Goal: Check status: Check status

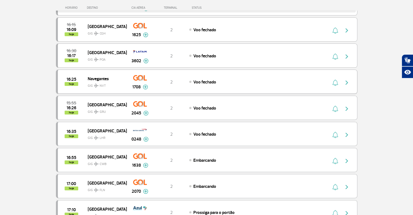
scroll to position [163, 0]
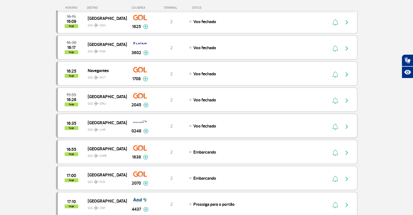
click at [344, 126] on img "button" at bounding box center [347, 126] width 7 height 7
click at [344, 124] on img "button" at bounding box center [347, 126] width 7 height 7
click at [110, 125] on span "GIG LHR" at bounding box center [105, 128] width 35 height 8
click at [146, 129] on img at bounding box center [145, 130] width 5 height 5
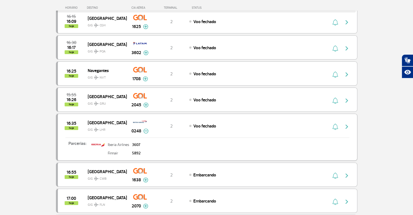
click at [202, 124] on span "Voo fechado" at bounding box center [204, 125] width 23 height 5
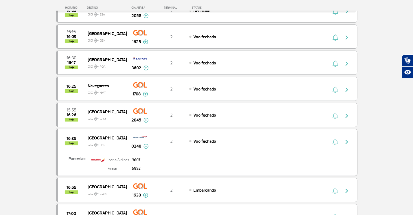
scroll to position [136, 0]
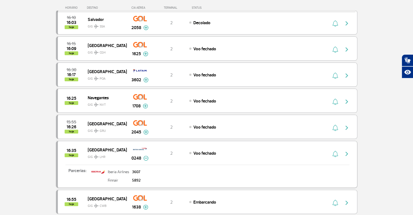
click at [347, 152] on img "button" at bounding box center [347, 153] width 7 height 7
click at [67, 151] on span "16:35" at bounding box center [72, 151] width 10 height 4
click at [347, 150] on img "button" at bounding box center [347, 153] width 7 height 7
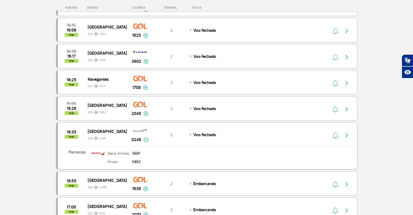
scroll to position [163, 0]
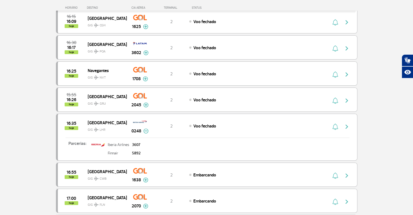
click at [138, 128] on span "0248" at bounding box center [136, 131] width 10 height 7
click at [68, 123] on span "16:35" at bounding box center [72, 123] width 10 height 4
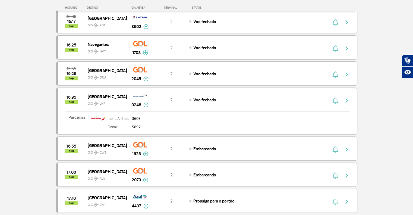
scroll to position [190, 0]
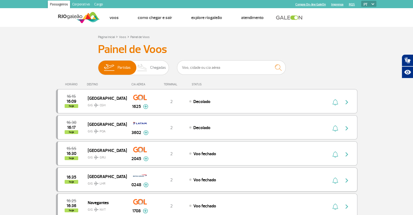
click at [341, 179] on div at bounding box center [342, 180] width 30 height 8
click at [344, 178] on img "button" at bounding box center [347, 180] width 7 height 7
click at [336, 179] on img "button" at bounding box center [335, 180] width 6 height 7
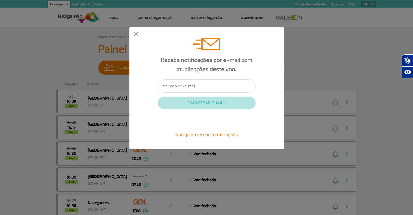
click at [197, 89] on input "text" at bounding box center [207, 85] width 98 height 13
type input "renato@propositoturismo.com.br"
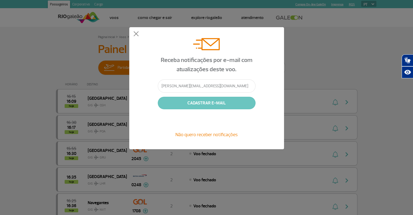
click at [206, 102] on button "CADASTRAR E-MAIL" at bounding box center [207, 103] width 98 height 12
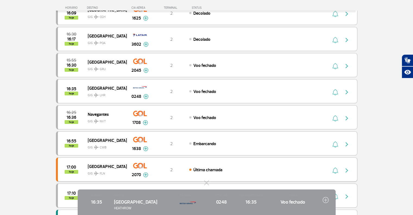
scroll to position [81, 0]
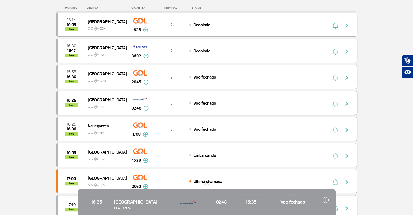
click at [146, 107] on img at bounding box center [145, 108] width 5 height 5
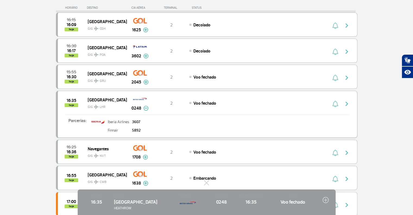
click at [144, 108] on img at bounding box center [145, 108] width 5 height 5
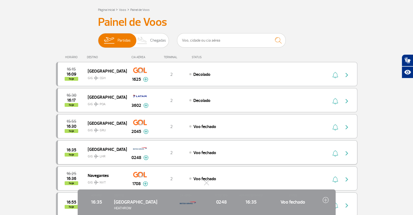
scroll to position [54, 0]
